Goal: Communication & Community: Ask a question

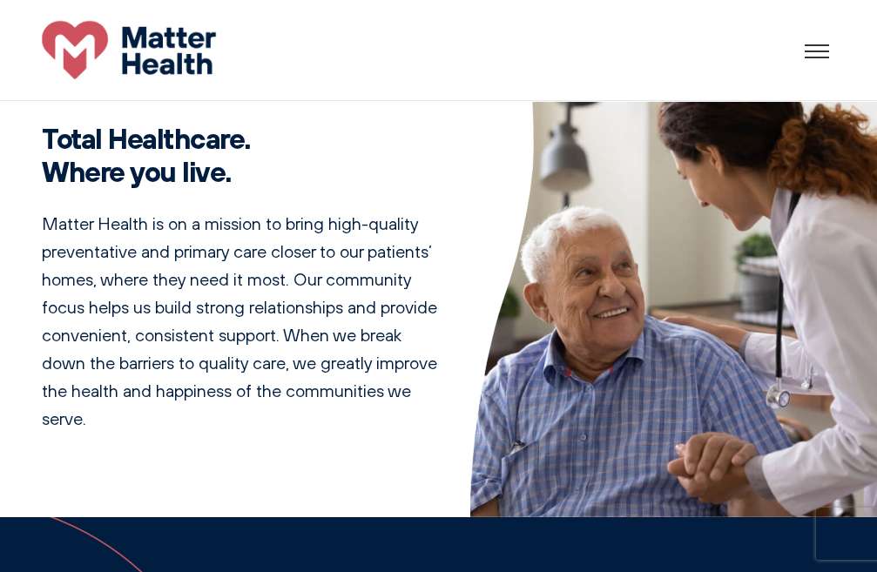
click at [820, 51] on div at bounding box center [841, 52] width 73 height 2
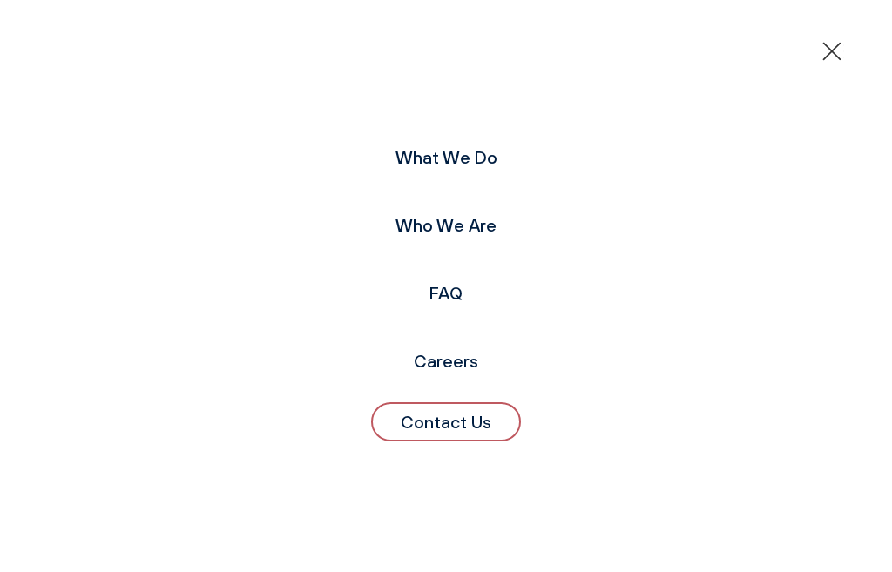
click at [446, 409] on link "Contact Us" at bounding box center [446, 421] width 150 height 39
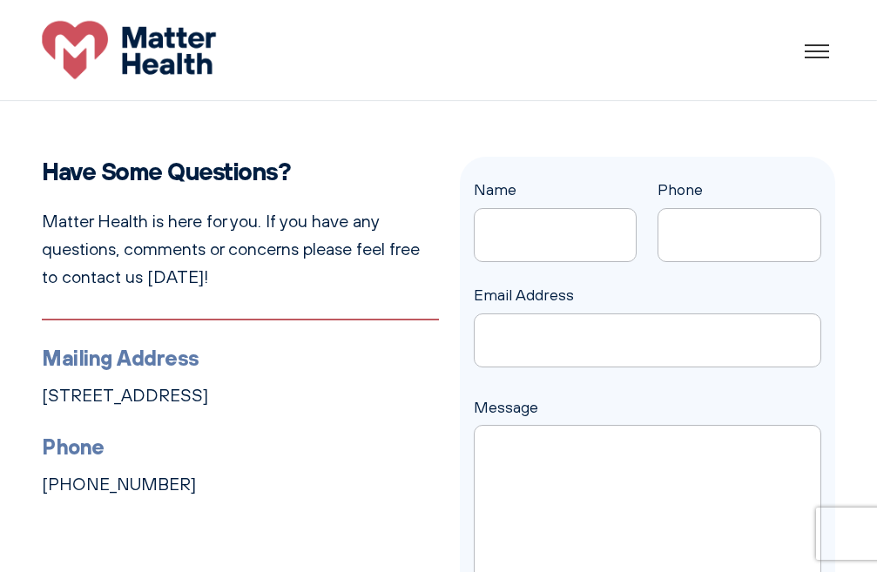
click at [480, 368] on input "Email Address" at bounding box center [648, 341] width 348 height 54
click at [596, 210] on div "Name" at bounding box center [556, 220] width 164 height 84
type input "[PERSON_NAME]"
type input "[EMAIL_ADDRESS][DOMAIN_NAME]"
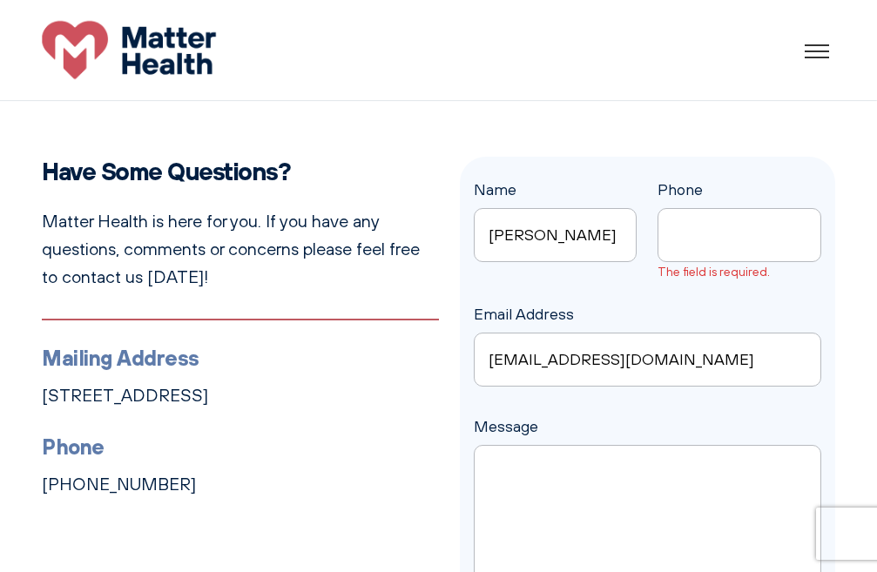
click at [650, 251] on div "Name [PERSON_NAME] Phone The field is required." at bounding box center [648, 230] width 348 height 104
click at [694, 236] on input "Phone The field is required." at bounding box center [740, 235] width 164 height 54
paste input "2123456789"
type input "2123456789"
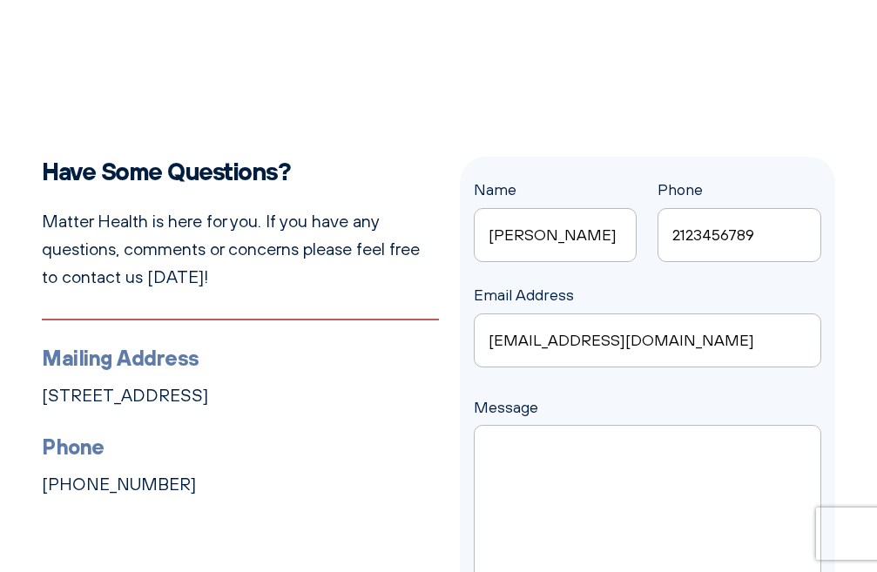
scroll to position [261, 0]
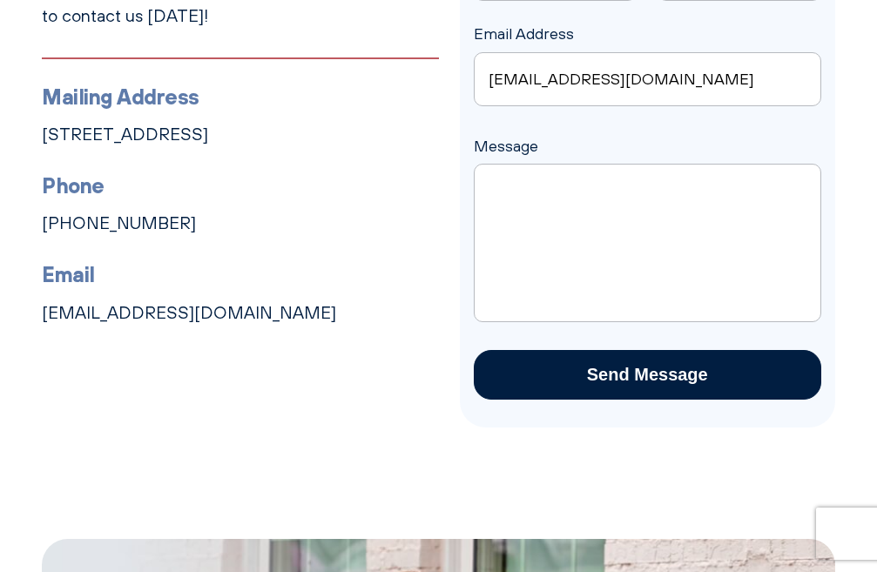
click at [541, 213] on textarea "Message" at bounding box center [648, 243] width 348 height 159
paste textarea "2123456789"
paste textarea "Hello, I can boost your organic traffic through proven SEO strategies. I’ll gla…"
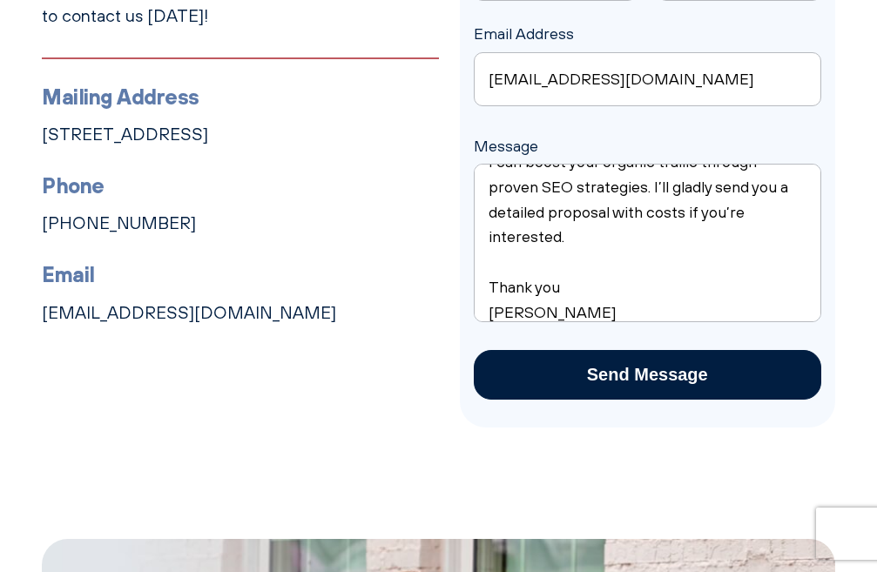
scroll to position [0, 0]
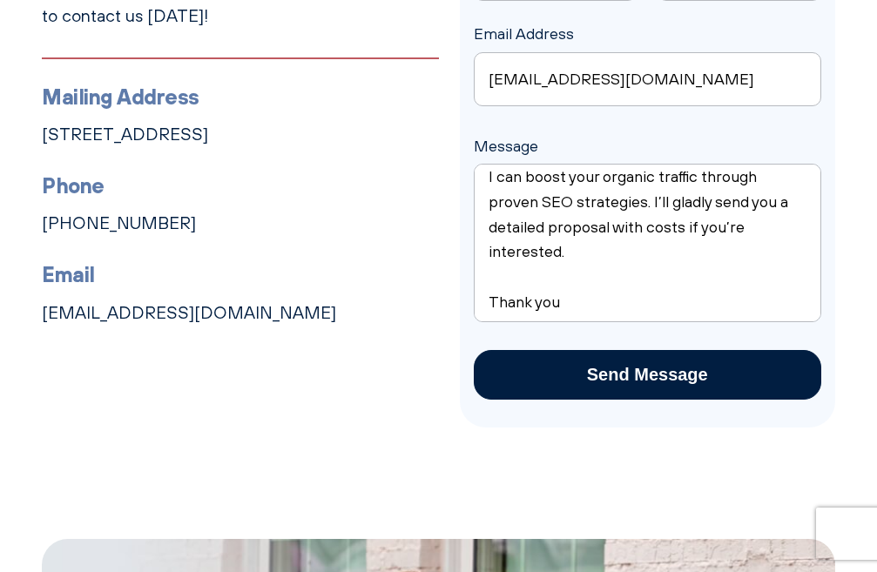
type textarea "Hello, I can boost your organic traffic through proven SEO strategies. I’ll gla…"
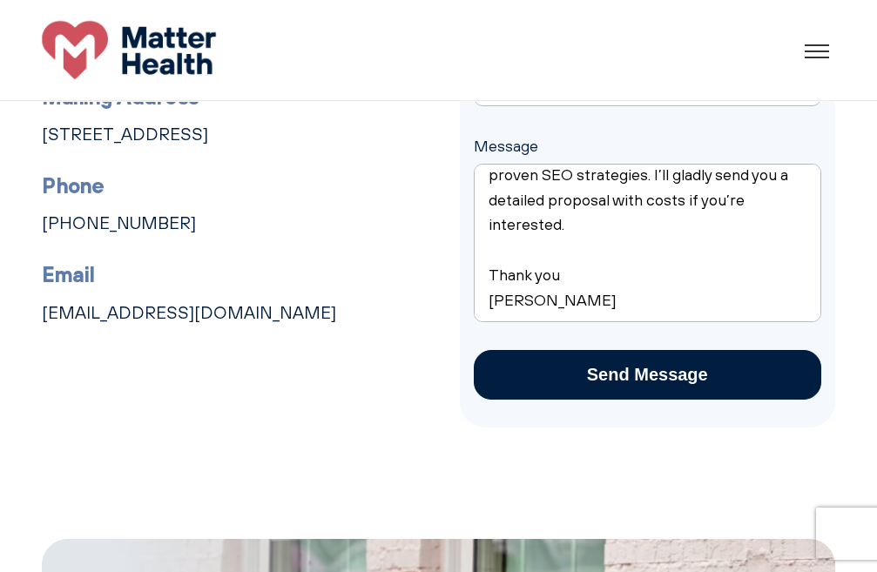
scroll to position [87, 0]
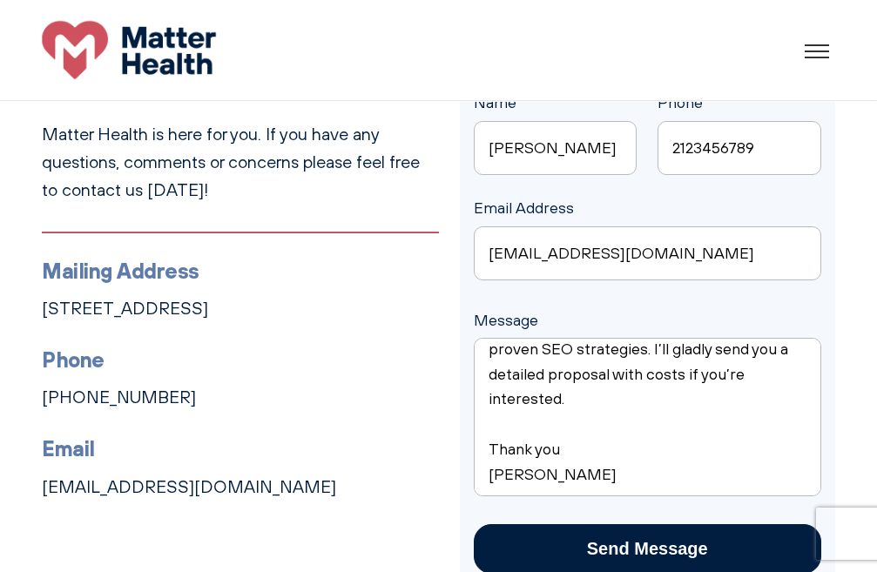
click at [617, 138] on input "[PERSON_NAME]" at bounding box center [556, 148] width 164 height 54
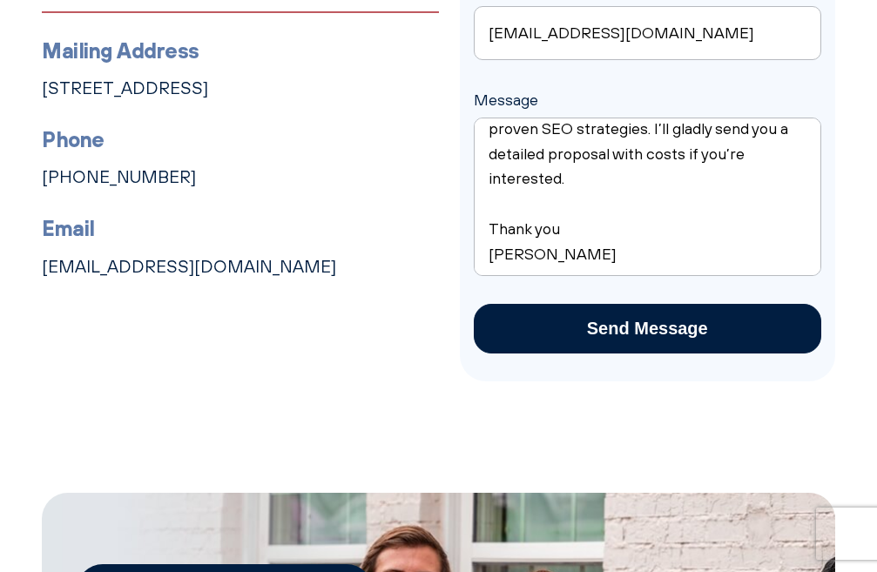
scroll to position [523, 0]
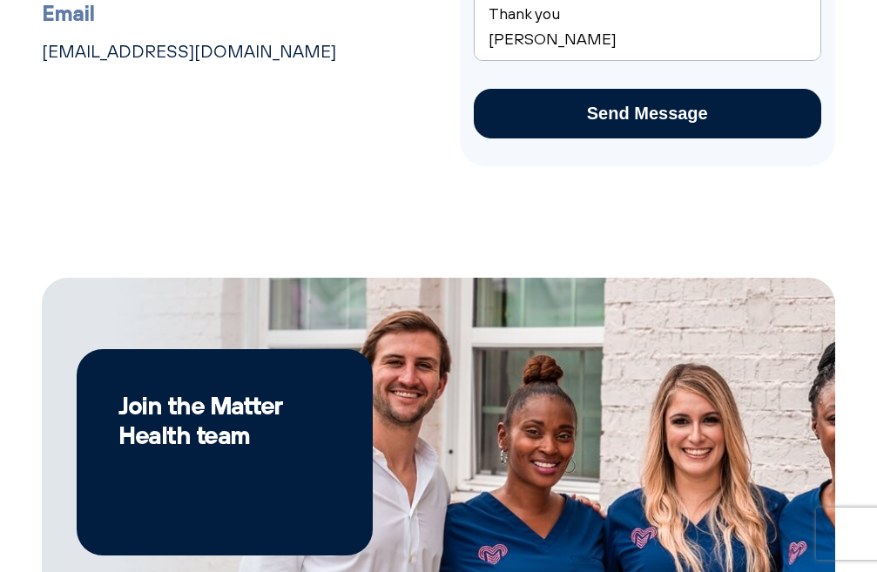
click at [546, 120] on input "Send Message" at bounding box center [648, 114] width 348 height 50
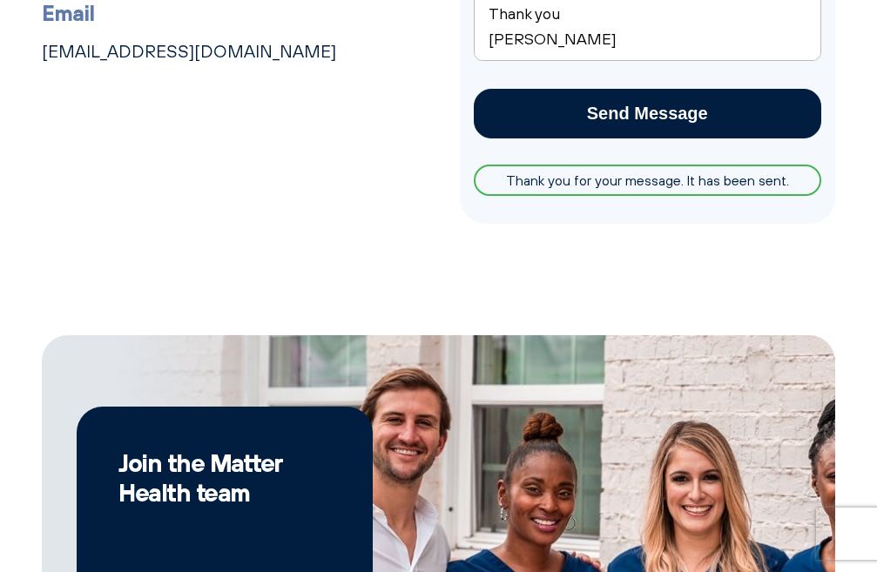
scroll to position [0, 0]
